Goal: Information Seeking & Learning: Learn about a topic

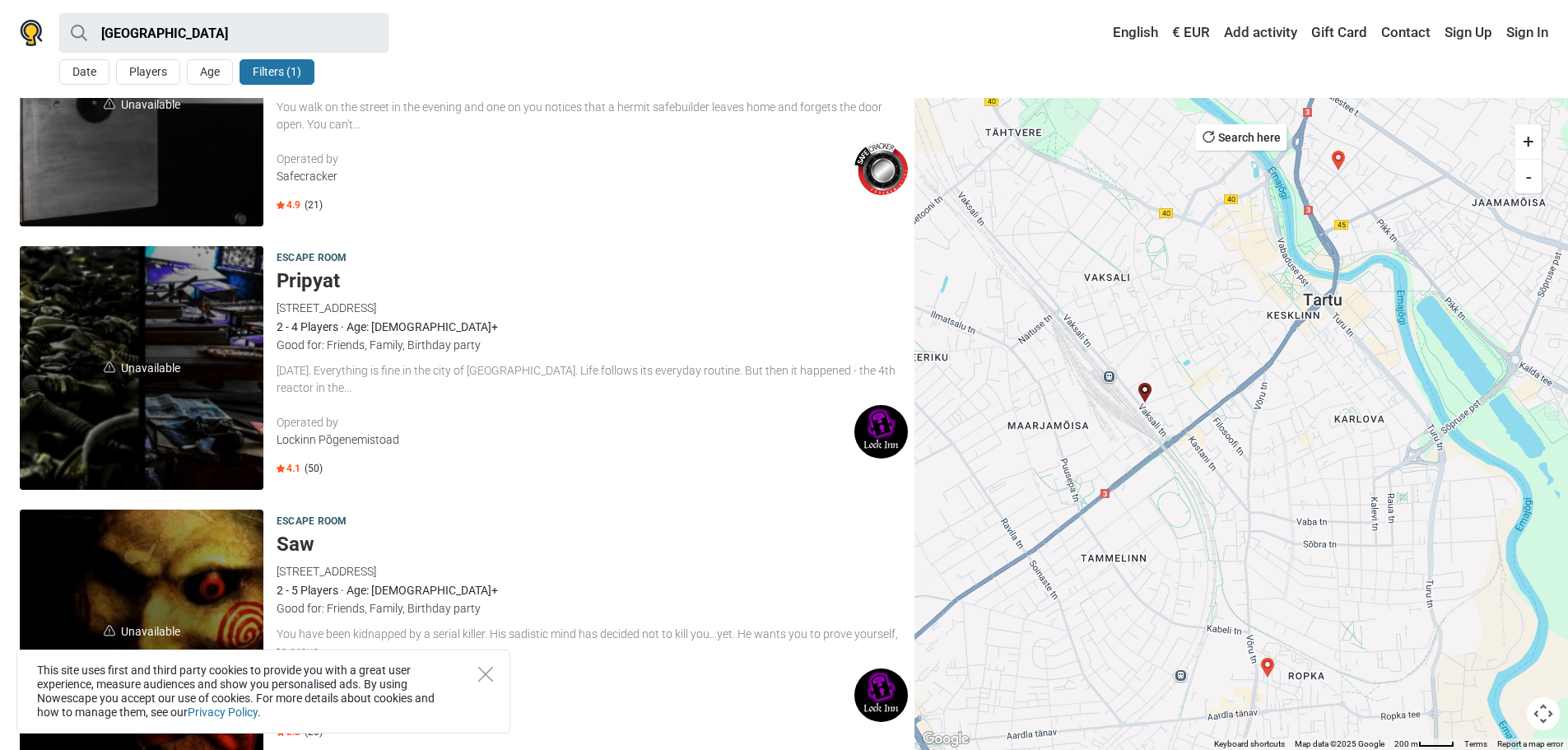
scroll to position [164, 0]
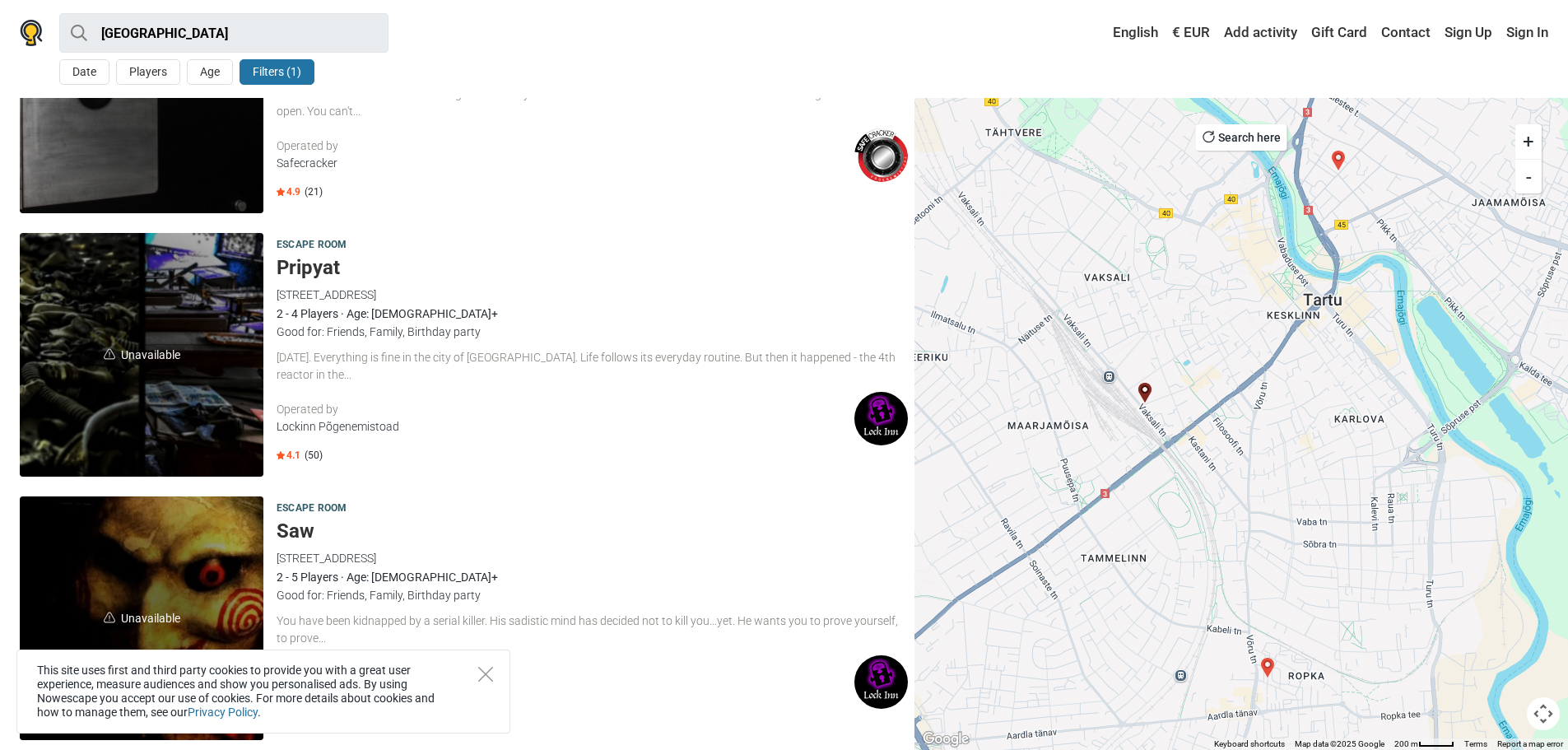
drag, startPoint x: 322, startPoint y: 267, endPoint x: 303, endPoint y: 264, distance: 19.2
click at [303, 264] on h5 "Pripyat" at bounding box center [591, 268] width 632 height 24
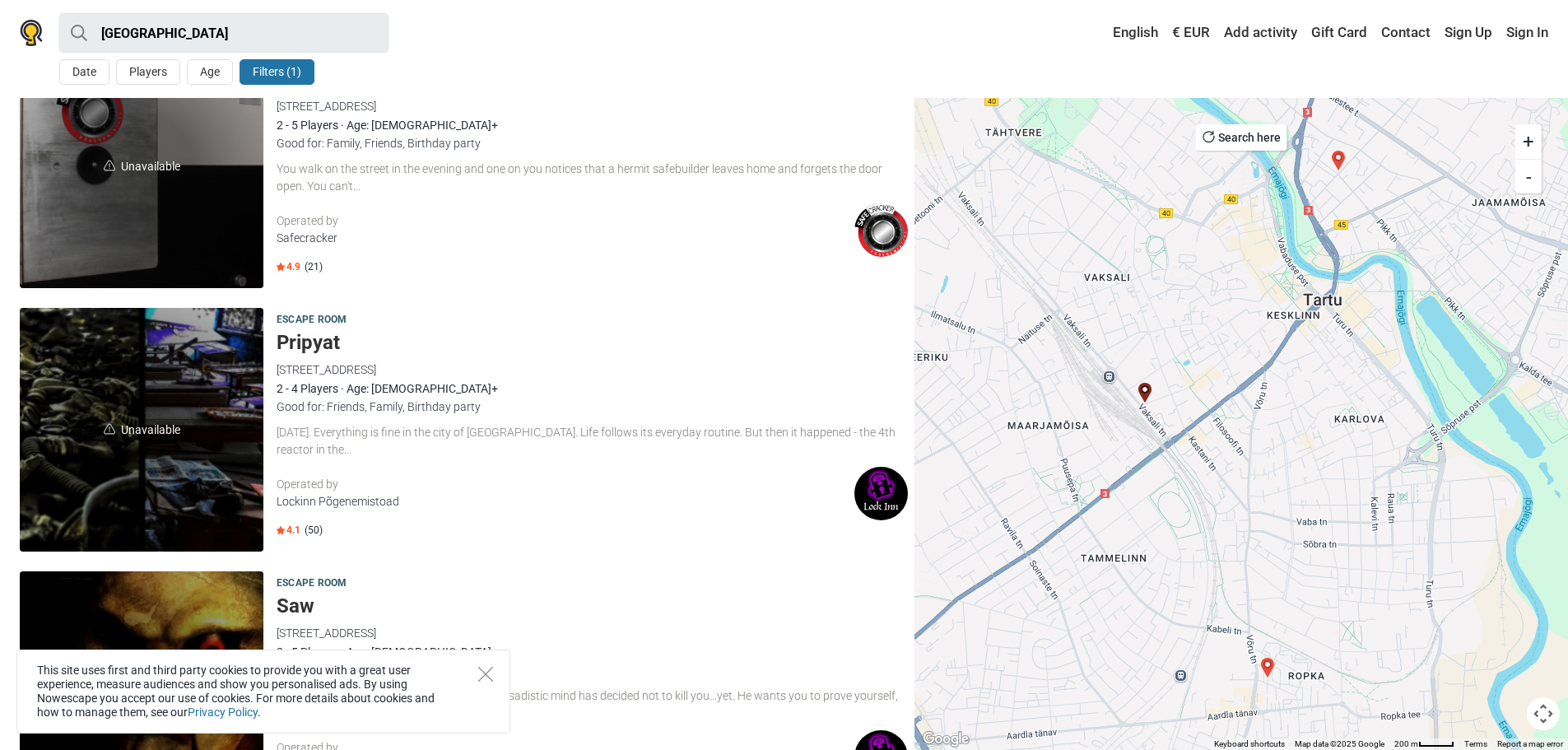
scroll to position [0, 0]
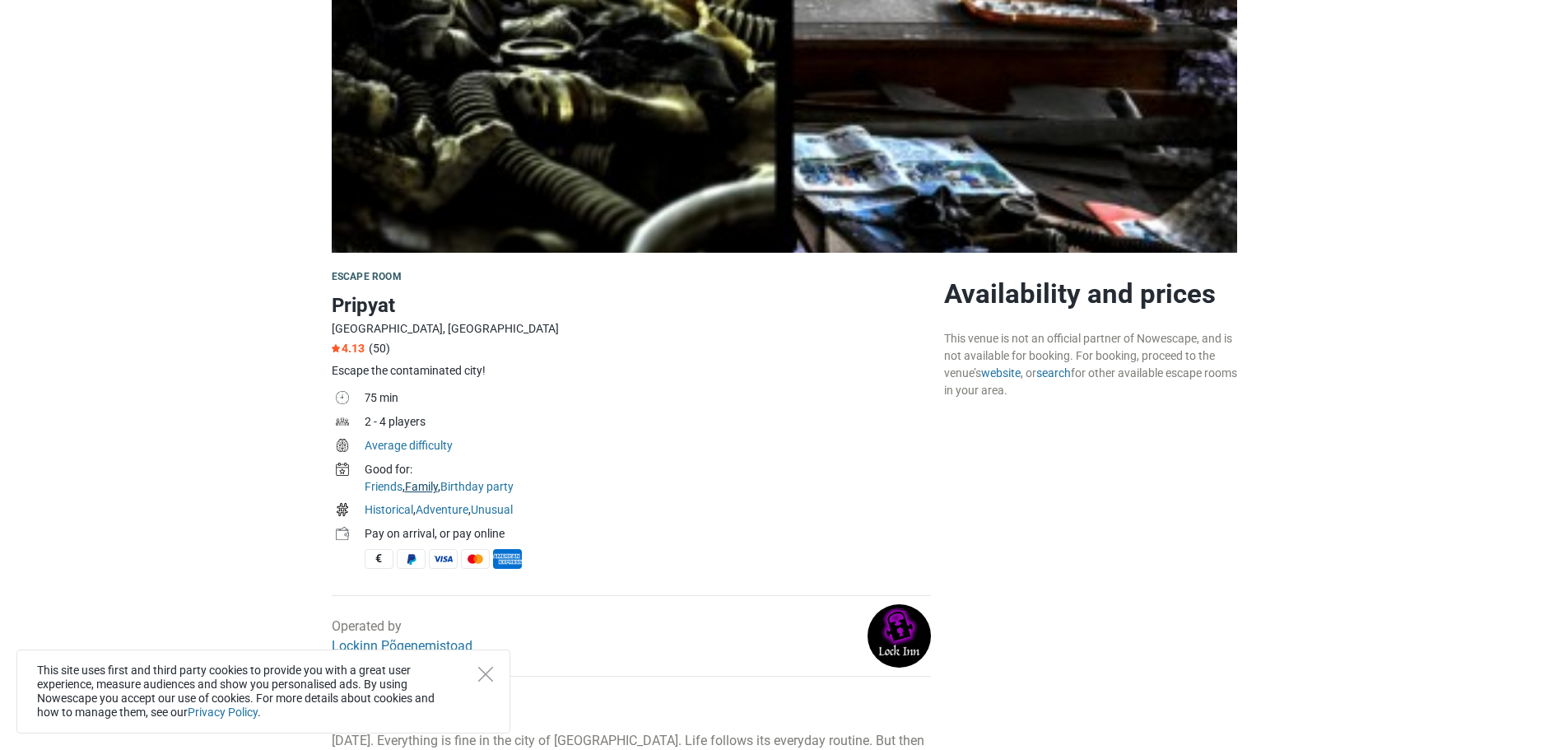
scroll to position [412, 0]
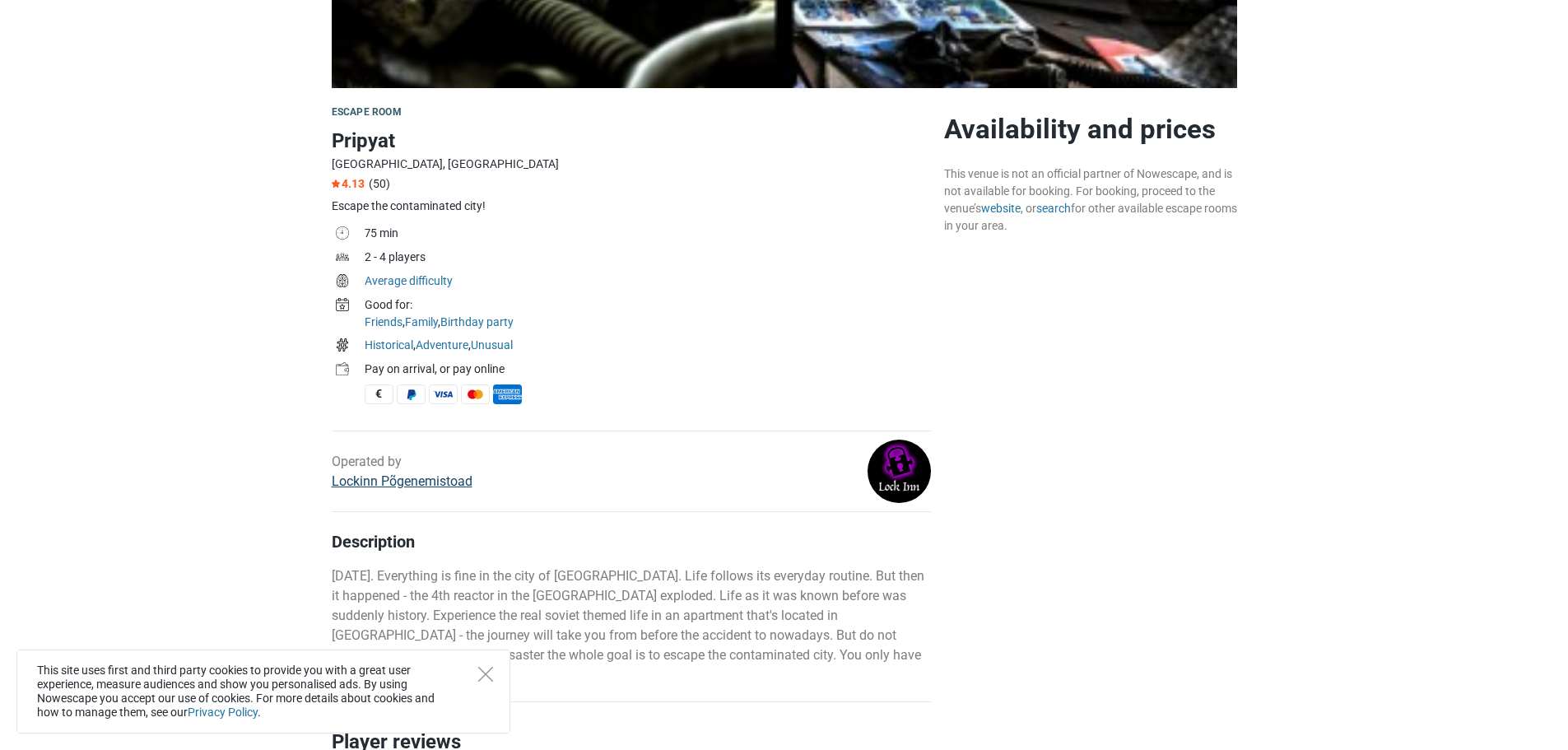
click at [421, 479] on link "Lockinn Põgenemistoad" at bounding box center [401, 481] width 140 height 15
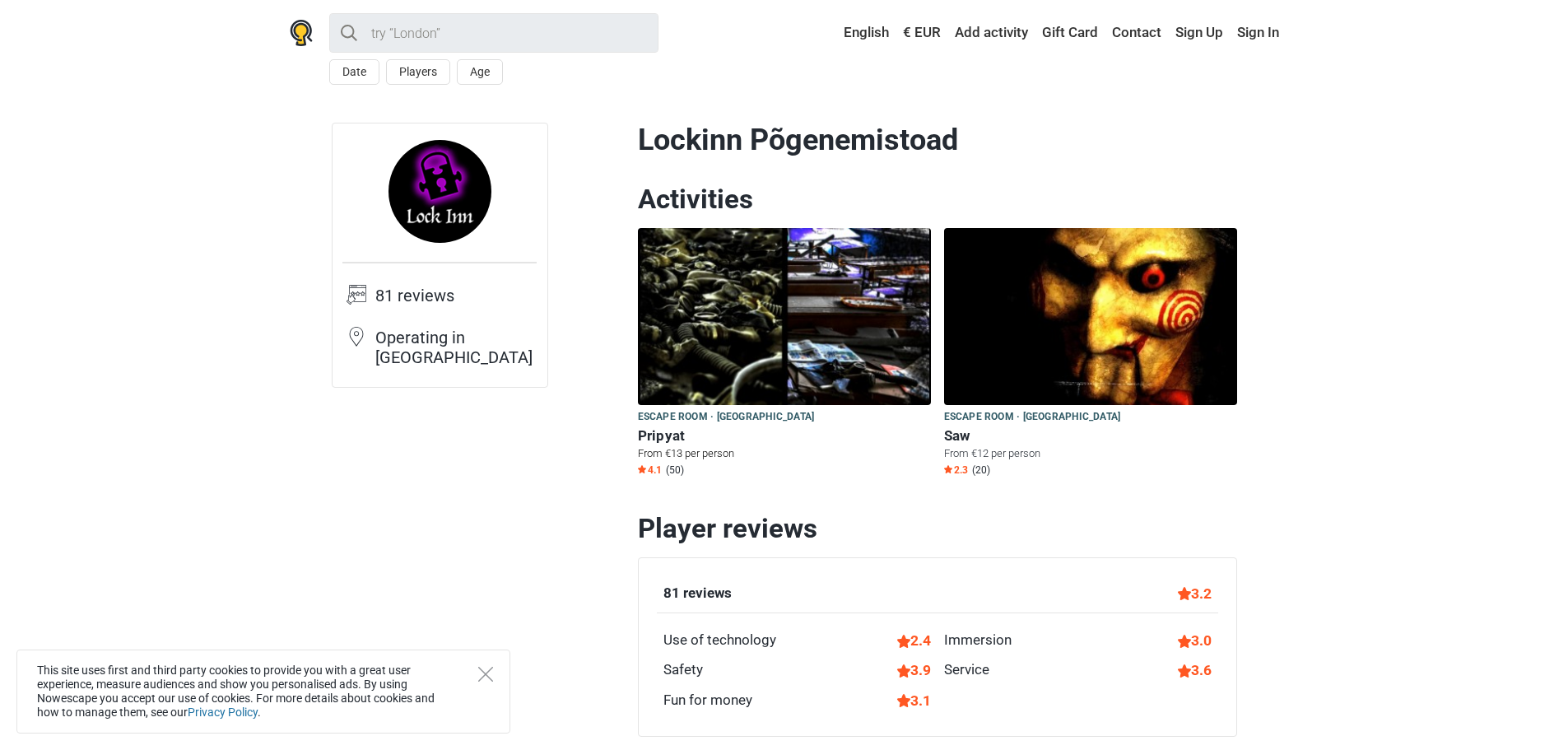
click at [670, 418] on span "Escape room · Tartu" at bounding box center [726, 417] width 177 height 18
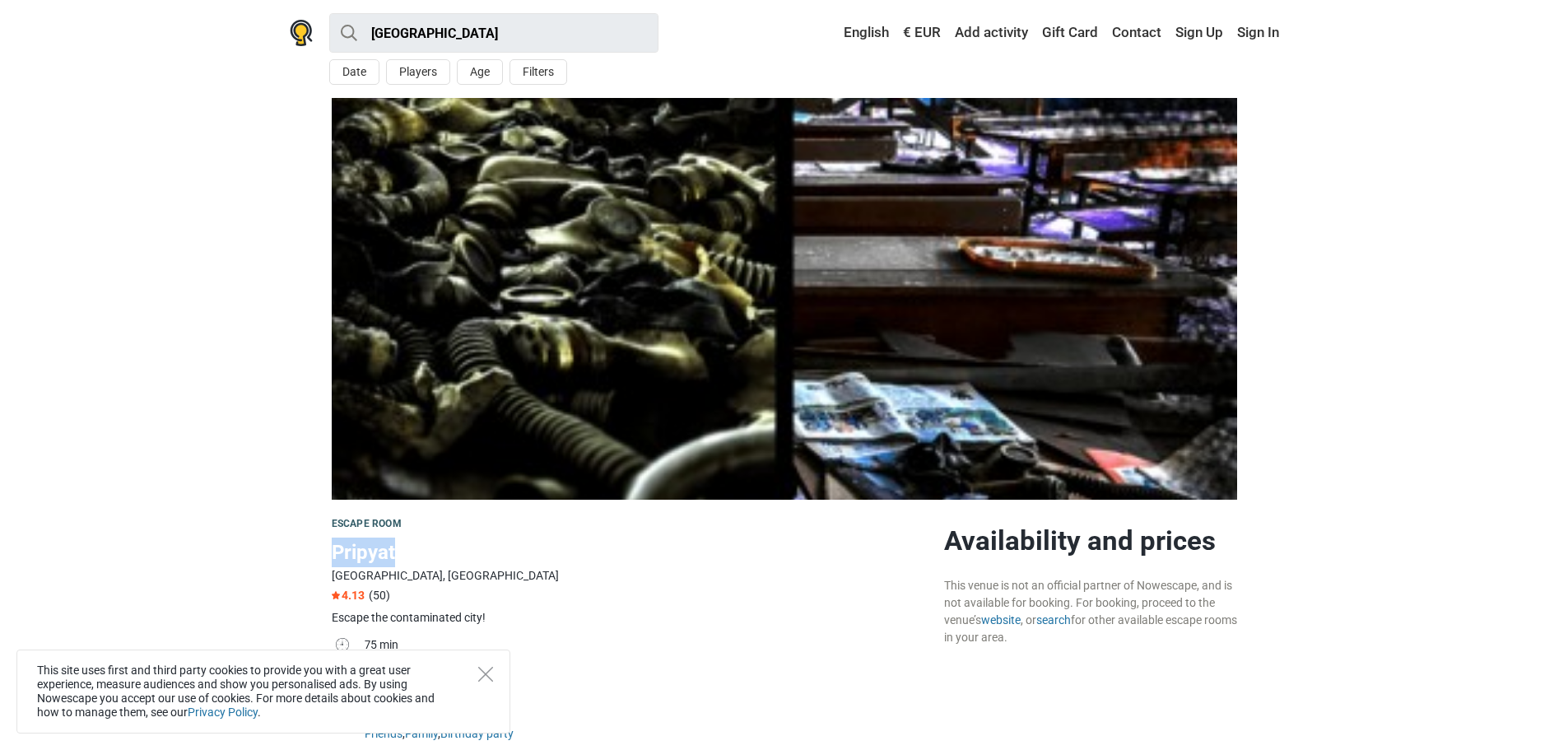
drag, startPoint x: 361, startPoint y: 546, endPoint x: 334, endPoint y: 547, distance: 27.0
click at [334, 547] on h1 "Pripyat" at bounding box center [631, 552] width 599 height 30
click at [757, 528] on div "Escape room" at bounding box center [631, 524] width 599 height 18
click at [1009, 627] on link "website" at bounding box center [1000, 620] width 39 height 13
